Goal: Task Accomplishment & Management: Manage account settings

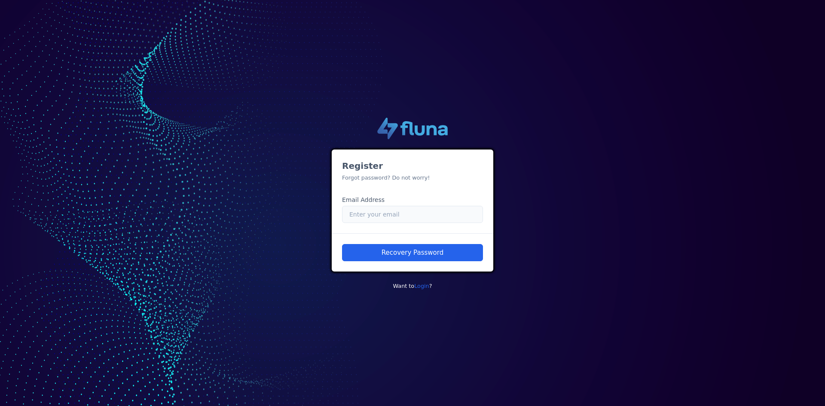
click at [363, 220] on input "Email" at bounding box center [412, 214] width 141 height 17
type input "l"
type input "[EMAIL_ADDRESS][PERSON_NAME][DOMAIN_NAME]"
click at [442, 253] on button "Recovery Password" at bounding box center [412, 252] width 141 height 17
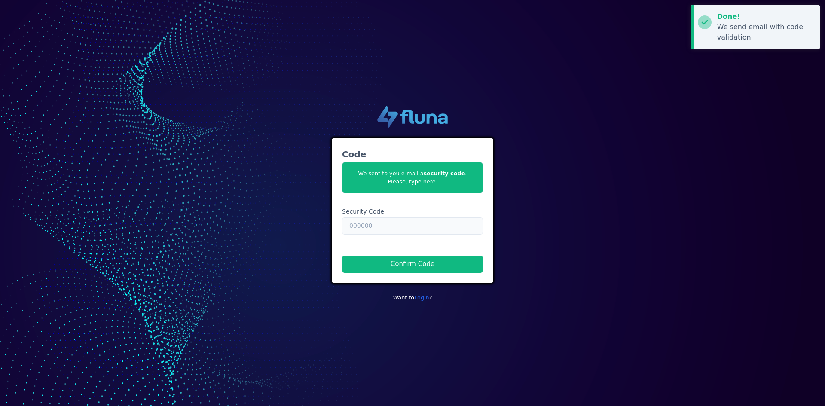
click at [413, 229] on input "text" at bounding box center [412, 225] width 141 height 17
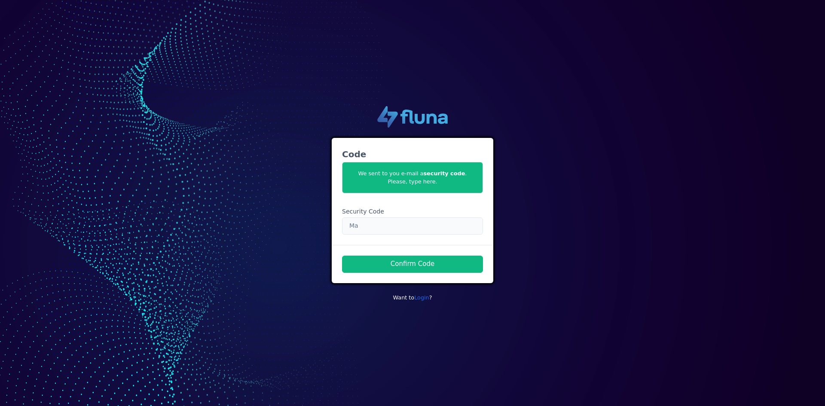
type input "M"
paste input "890123"
type input "890123"
click at [402, 267] on button "Confirm Code" at bounding box center [412, 264] width 141 height 17
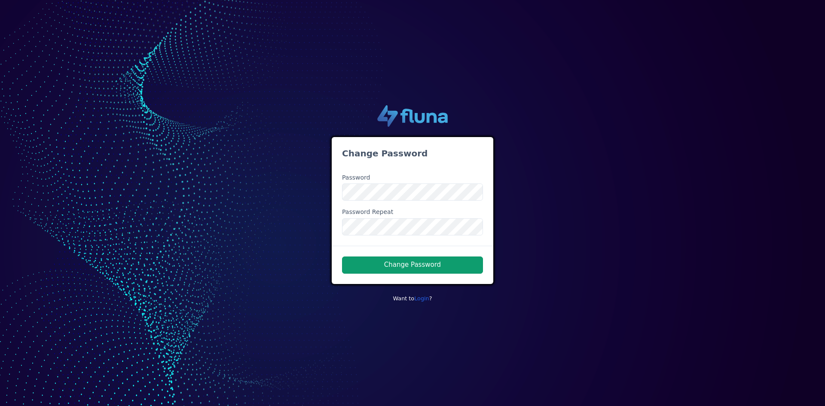
click at [426, 270] on button "Change Password" at bounding box center [412, 264] width 141 height 17
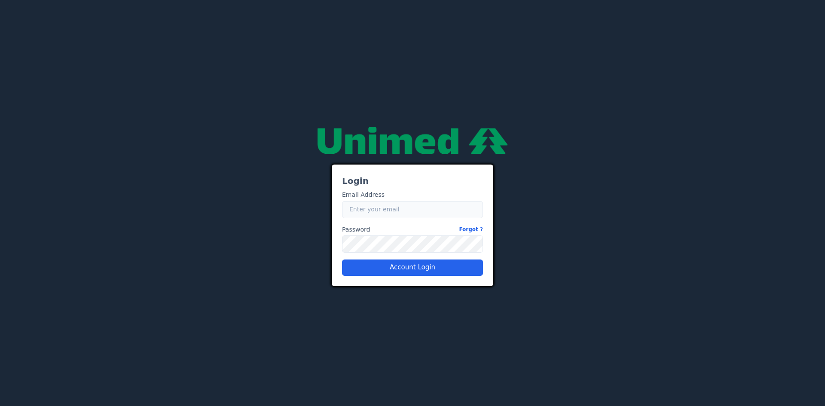
click at [370, 211] on input "Email" at bounding box center [412, 209] width 141 height 17
type input "[EMAIL_ADDRESS][PERSON_NAME][DOMAIN_NAME]"
click at [393, 268] on button "Account Login" at bounding box center [412, 267] width 141 height 16
